Goal: Task Accomplishment & Management: Manage account settings

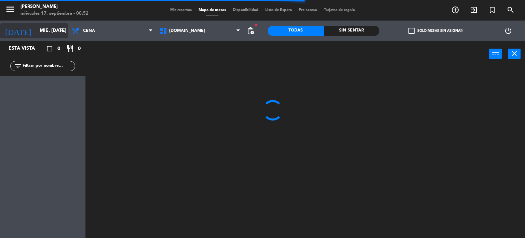
click at [54, 36] on input "mié. [DATE]" at bounding box center [68, 31] width 65 height 12
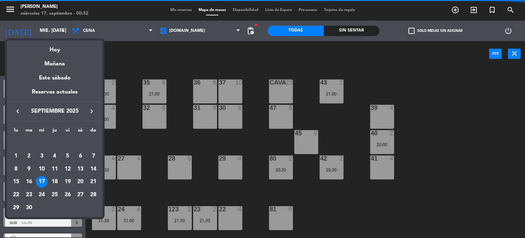
click at [30, 179] on div "16" at bounding box center [29, 182] width 12 height 12
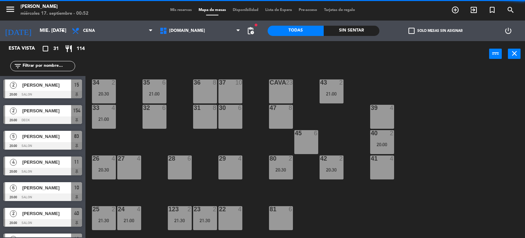
type input "[DATE] sep."
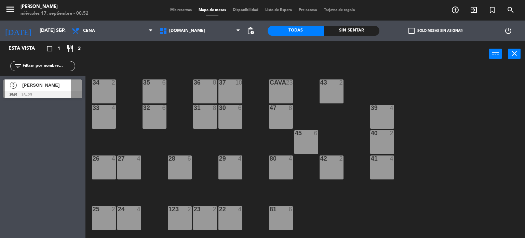
click at [198, 137] on div "34 2 35 6 36 8 43 2 37 10 CAVA 23 33 4 32 6 31 8 30 6 47 8 39 4 45 6 40 2 26 4 …" at bounding box center [308, 152] width 435 height 171
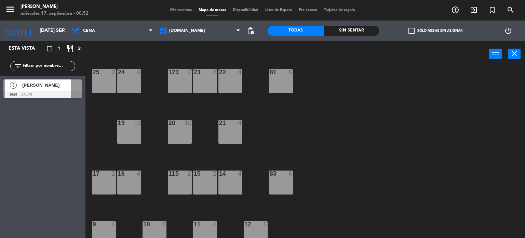
scroll to position [245, 0]
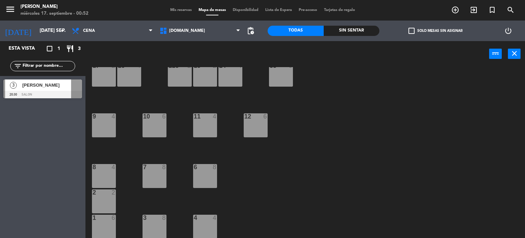
click at [173, 10] on span "Mis reservas" at bounding box center [181, 10] width 28 height 4
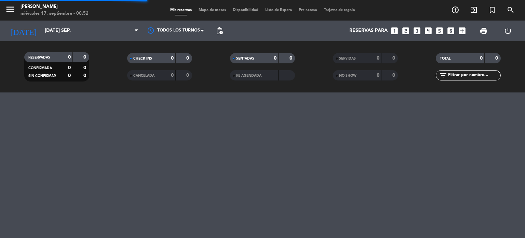
click at [482, 75] on input "text" at bounding box center [474, 76] width 53 height 8
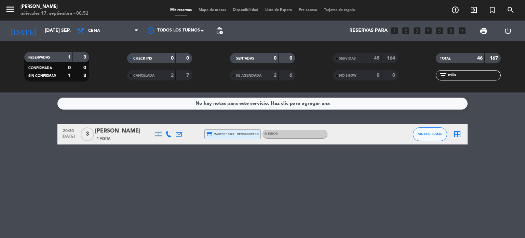
type input "mila"
click at [111, 133] on div "[PERSON_NAME]" at bounding box center [124, 131] width 58 height 9
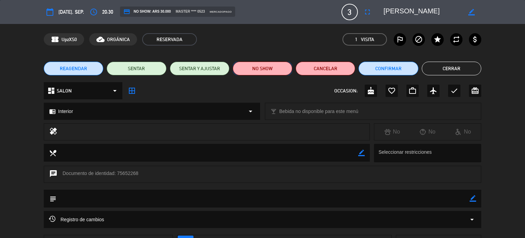
click at [271, 73] on button "NO SHOW" at bounding box center [263, 69] width 60 height 14
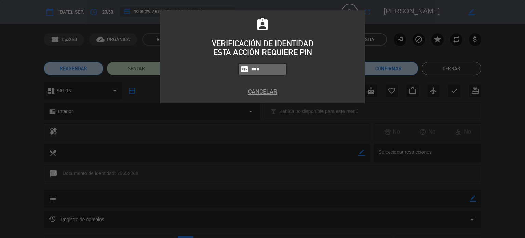
type input "3871"
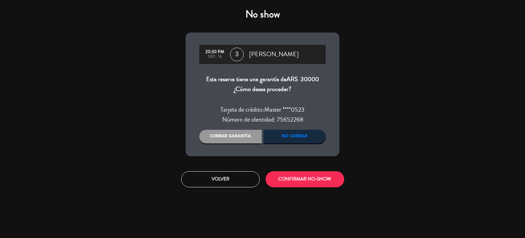
click at [236, 135] on div "Cobrar garantía" at bounding box center [230, 137] width 63 height 14
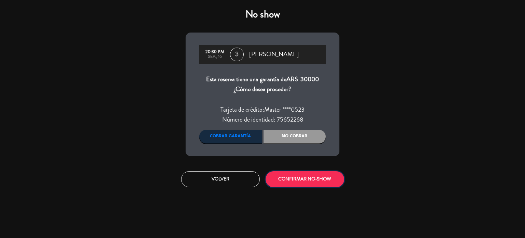
click at [321, 178] on button "CONFIRMAR NO-SHOW" at bounding box center [305, 179] width 79 height 16
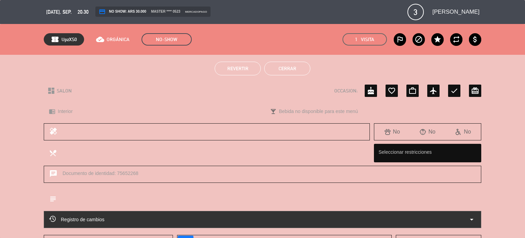
click at [285, 64] on button "Cerrar" at bounding box center [287, 69] width 46 height 14
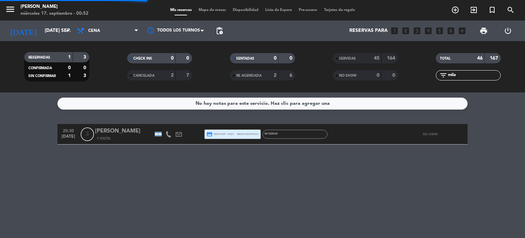
drag, startPoint x: 454, startPoint y: 74, endPoint x: 352, endPoint y: 76, distance: 102.3
click at [352, 76] on div "RESERVADAS 1 3 CONFIRMADA 0 0 SIN CONFIRMAR 1 3 CHECK INS 0 0 CANCELADA 2 7 SEN…" at bounding box center [262, 67] width 525 height 38
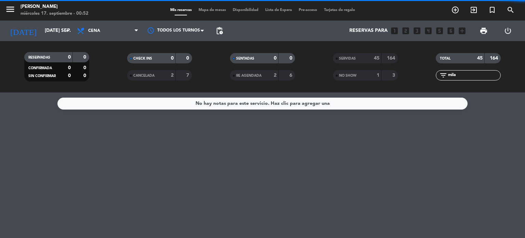
type input "a"
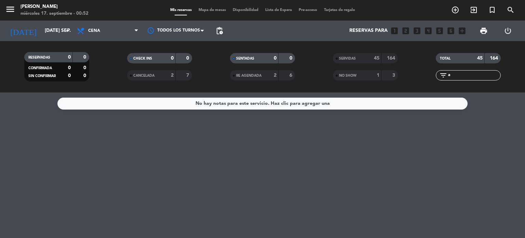
drag, startPoint x: 458, startPoint y: 76, endPoint x: 360, endPoint y: 74, distance: 97.9
click at [370, 76] on div "RESERVADAS 0 0 CONFIRMADA 0 0 SIN CONFIRMAR 0 0 CHECK INS 0 0 CANCELADA 2 7 SEN…" at bounding box center [262, 67] width 525 height 38
click at [52, 35] on input "[DATE] sep." at bounding box center [73, 31] width 65 height 12
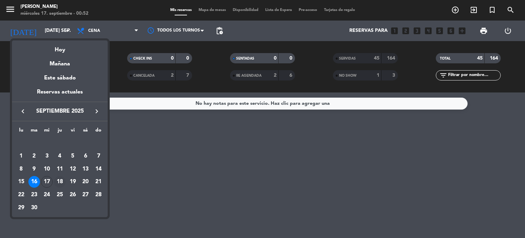
click at [63, 185] on div "18" at bounding box center [60, 182] width 12 height 12
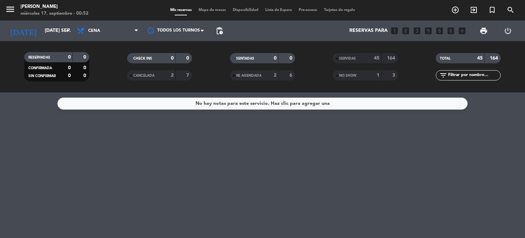
type input "[DEMOGRAPHIC_DATA] [DATE]"
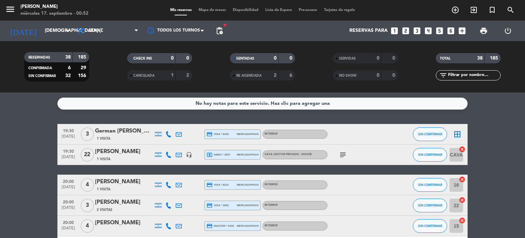
click at [339, 154] on icon "subject" at bounding box center [343, 155] width 8 height 8
click at [374, 161] on div "subject TK EN CAJA" at bounding box center [359, 154] width 62 height 20
click at [341, 157] on icon "subject" at bounding box center [343, 155] width 8 height 8
click at [353, 165] on div "TK EN CAJA" at bounding box center [343, 167] width 29 height 7
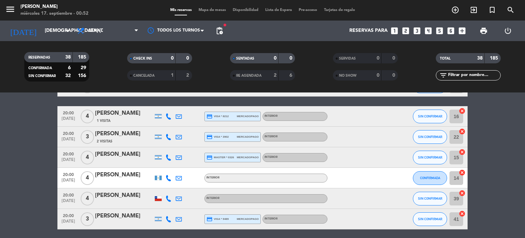
scroll to position [137, 0]
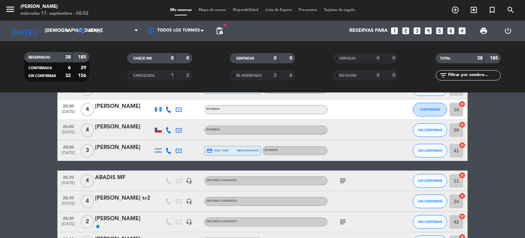
click at [345, 179] on icon "subject" at bounding box center [343, 181] width 8 height 8
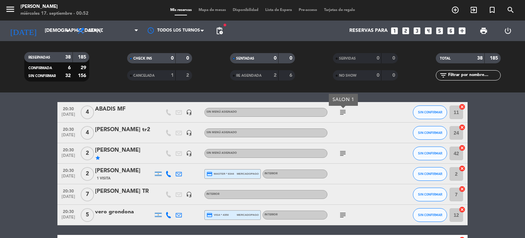
click at [359, 195] on div at bounding box center [359, 194] width 62 height 20
click at [221, 9] on span "Mapa de mesas" at bounding box center [212, 10] width 34 height 4
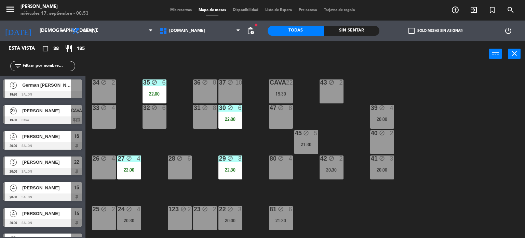
click at [368, 35] on div "Sin sentar" at bounding box center [352, 31] width 56 height 10
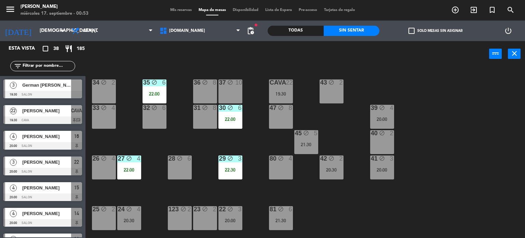
click at [404, 31] on div "check_box_outline_blank Solo mesas sin asignar" at bounding box center [436, 31] width 112 height 21
click at [419, 31] on label "check_box_outline_blank Solo mesas sin asignar" at bounding box center [436, 31] width 54 height 6
click at [436, 31] on input "check_box_outline_blank Solo mesas sin asignar" at bounding box center [436, 31] width 0 height 0
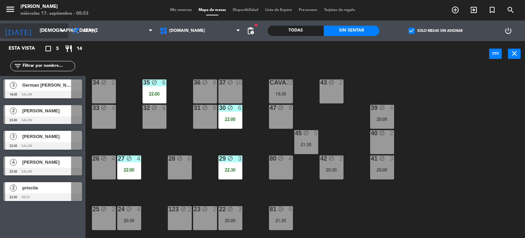
click at [47, 26] on input "[DEMOGRAPHIC_DATA] [DATE]" at bounding box center [68, 31] width 65 height 12
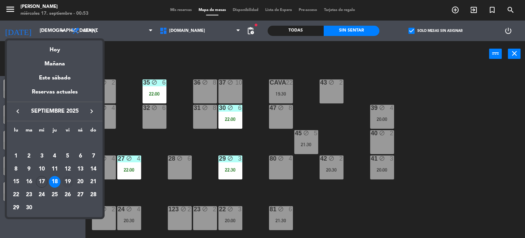
click at [67, 180] on div "19" at bounding box center [68, 182] width 12 height 12
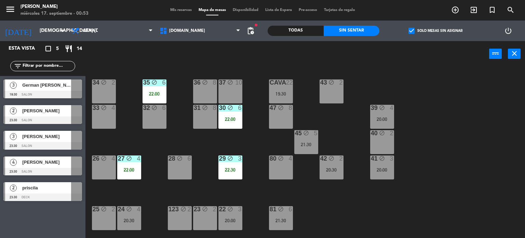
type input "vie. [DATE]"
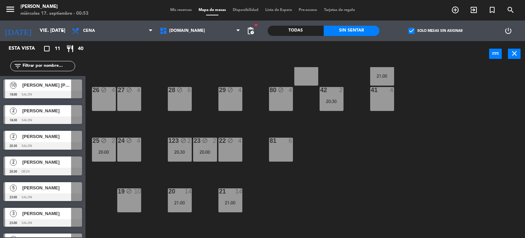
scroll to position [103, 0]
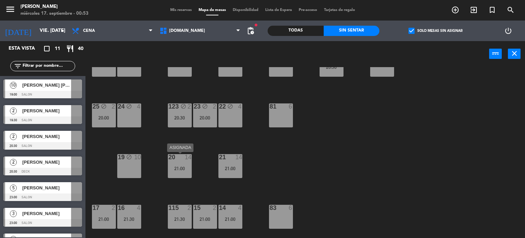
click at [185, 169] on div "21:00" at bounding box center [180, 168] width 24 height 5
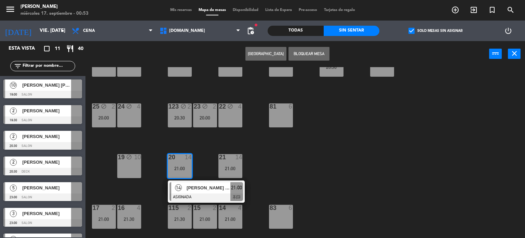
click at [202, 200] on div at bounding box center [207, 197] width 74 height 8
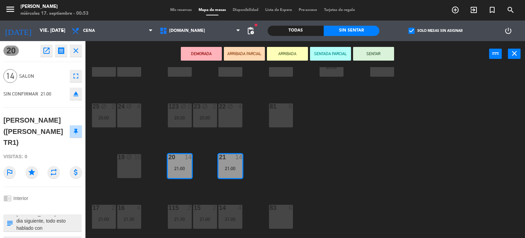
scroll to position [0, 0]
click at [155, 55] on div "DEMORADA ARRIBADA PARCIAL ARRIBADA SENTADA PARCIAL SENTAR power_input close" at bounding box center [288, 54] width 404 height 26
click at [180, 8] on div "Mis reservas Mapa de mesas Disponibilidad Lista de Espera Pre-acceso Tarjetas d…" at bounding box center [263, 10] width 192 height 6
click at [181, 10] on span "Mis reservas" at bounding box center [181, 10] width 28 height 4
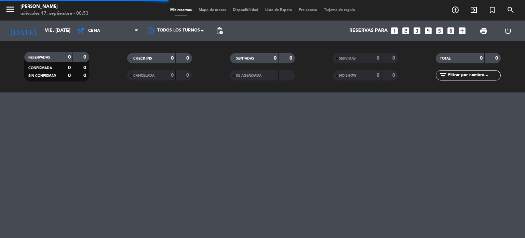
click at [468, 77] on input "text" at bounding box center [474, 76] width 53 height 8
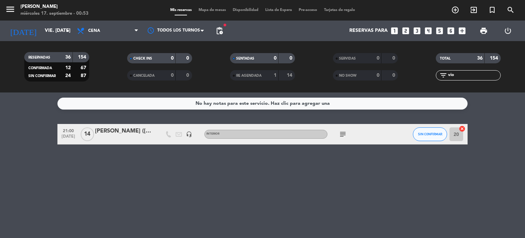
type input "vio"
click at [110, 127] on div "[PERSON_NAME] ([PERSON_NAME] TR1)" at bounding box center [124, 131] width 58 height 9
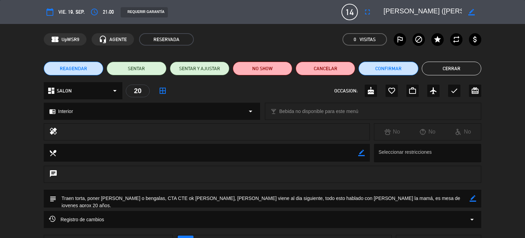
scroll to position [76, 0]
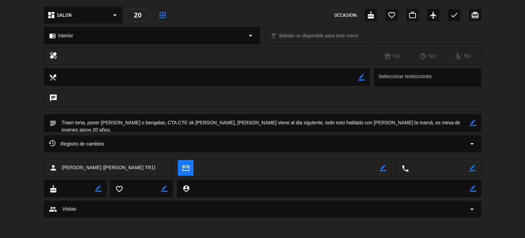
click at [117, 137] on div "Registro de cambios arrow_drop_down" at bounding box center [263, 143] width 438 height 17
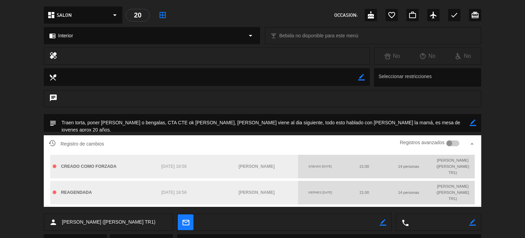
click at [458, 143] on div at bounding box center [453, 143] width 13 height 6
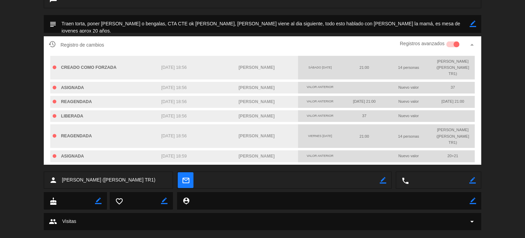
scroll to position [0, 0]
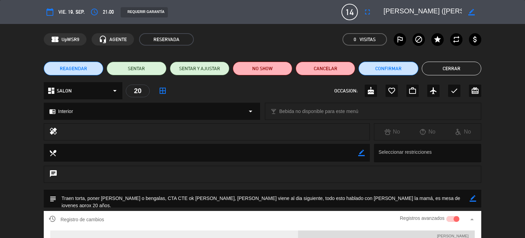
click at [463, 67] on button "Cerrar" at bounding box center [452, 69] width 60 height 14
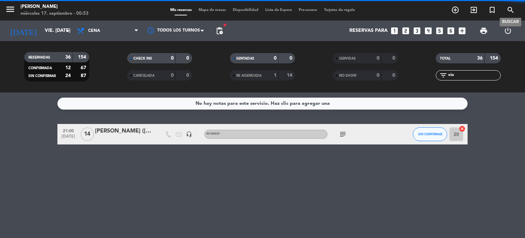
click at [509, 13] on icon "search" at bounding box center [511, 10] width 8 height 8
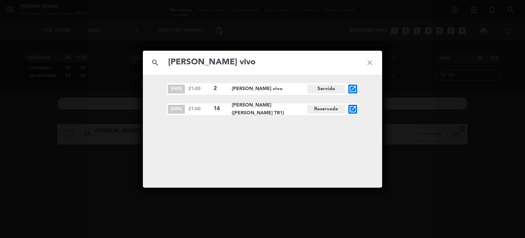
type input "[PERSON_NAME] vivo"
drag, startPoint x: 236, startPoint y: 110, endPoint x: 286, endPoint y: 109, distance: 49.6
click at [286, 109] on span "[PERSON_NAME] ([PERSON_NAME] TR1)" at bounding box center [270, 109] width 76 height 16
click at [354, 111] on icon "open_in_new" at bounding box center [353, 109] width 8 height 8
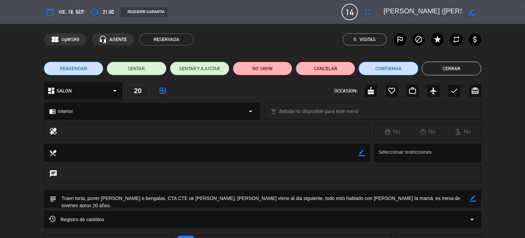
drag, startPoint x: 286, startPoint y: 195, endPoint x: 393, endPoint y: 196, distance: 107.4
click at [393, 196] on textarea at bounding box center [263, 198] width 414 height 17
drag, startPoint x: 372, startPoint y: 199, endPoint x: 430, endPoint y: 198, distance: 57.8
click at [430, 198] on textarea at bounding box center [263, 198] width 414 height 17
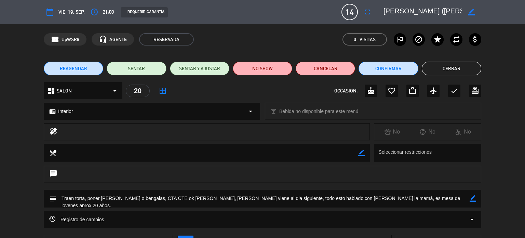
click at [430, 198] on textarea at bounding box center [263, 198] width 414 height 17
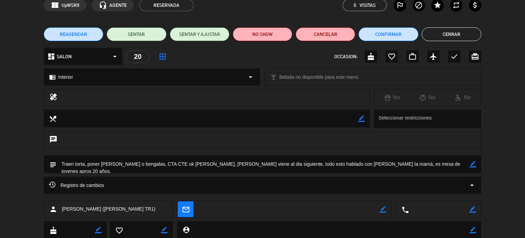
drag, startPoint x: 197, startPoint y: 166, endPoint x: 273, endPoint y: 164, distance: 76.0
click at [273, 164] on textarea at bounding box center [263, 163] width 414 height 17
click at [182, 180] on div "Registro de cambios arrow_drop_down" at bounding box center [263, 185] width 438 height 17
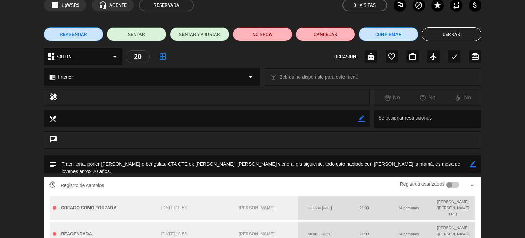
scroll to position [68, 0]
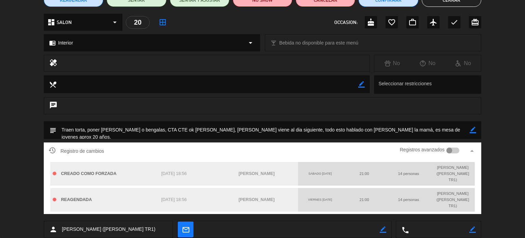
click at [456, 150] on div at bounding box center [453, 150] width 13 height 6
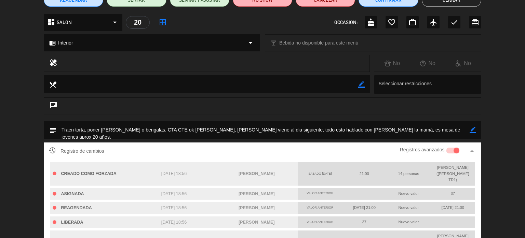
scroll to position [0, 0]
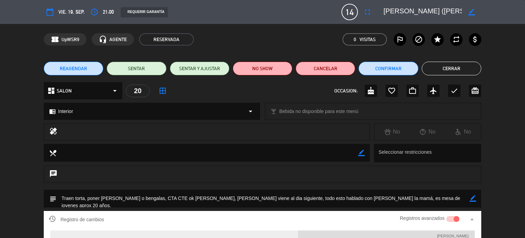
click at [463, 71] on button "Cerrar" at bounding box center [452, 69] width 60 height 14
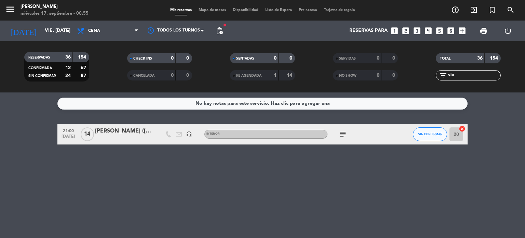
drag, startPoint x: 469, startPoint y: 75, endPoint x: 416, endPoint y: 76, distance: 53.7
click at [416, 76] on div "RESERVADAS 36 154 CONFIRMADA 12 67 SIN CONFIRMAR 24 87 CHECK INS 0 0 CANCELADA …" at bounding box center [262, 67] width 525 height 38
